Goal: Transaction & Acquisition: Purchase product/service

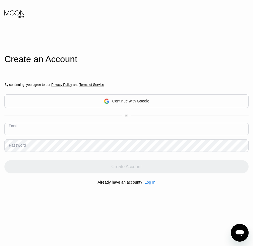
paste input "[EMAIL_ADDRESS][DOMAIN_NAME]"
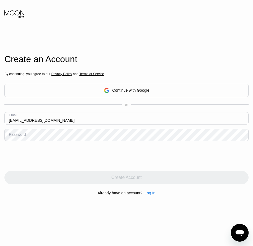
type input "[EMAIL_ADDRESS][DOMAIN_NAME]"
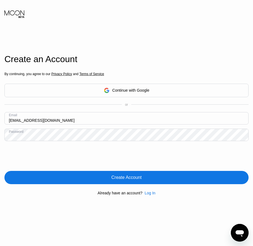
click at [125, 178] on div "Create Account" at bounding box center [126, 178] width 30 height 6
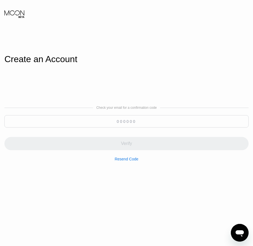
paste input "422875"
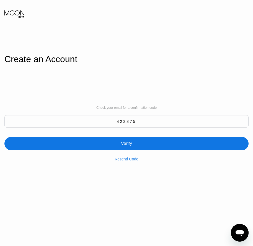
type input "422875"
click at [125, 145] on div "Verify" at bounding box center [126, 144] width 11 height 6
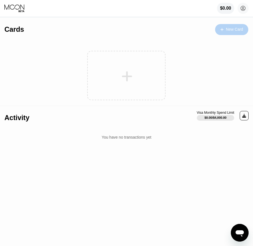
click at [238, 29] on div "New Card" at bounding box center [234, 29] width 17 height 5
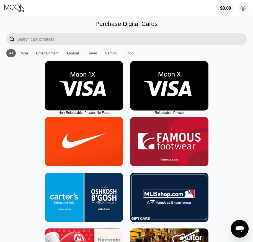
click at [168, 94] on img at bounding box center [169, 85] width 78 height 49
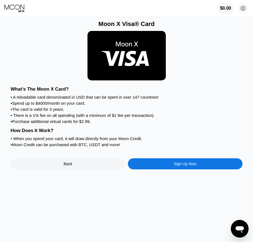
click at [185, 166] on div "Sign Up Now" at bounding box center [185, 164] width 23 height 4
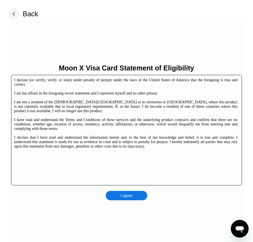
click at [136, 196] on div "I agree" at bounding box center [126, 195] width 41 height 9
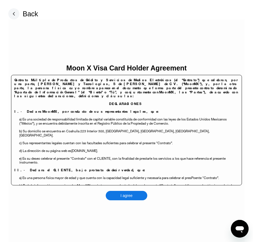
click at [139, 195] on div "I agree" at bounding box center [126, 195] width 41 height 9
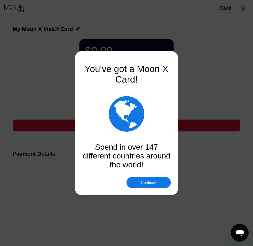
click at [147, 186] on div "Continue" at bounding box center [148, 182] width 44 height 11
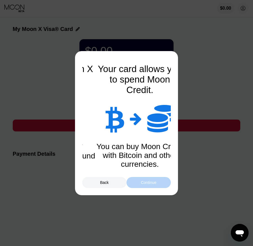
click at [149, 185] on div "Continue" at bounding box center [148, 182] width 15 height 4
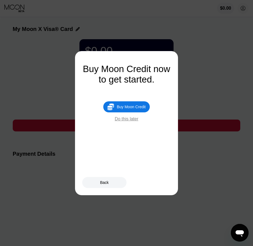
click at [133, 109] on div "Buy Moon Credit" at bounding box center [131, 107] width 29 height 4
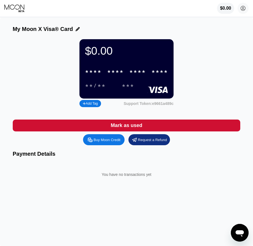
type input "0"
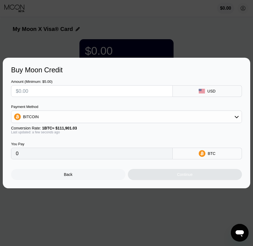
click at [75, 178] on div "Back" at bounding box center [68, 174] width 114 height 11
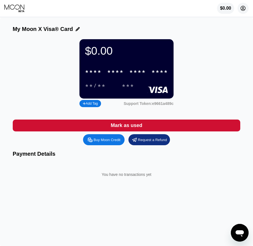
click at [242, 11] on icon at bounding box center [242, 8] width 5 height 5
